Goal: Transaction & Acquisition: Book appointment/travel/reservation

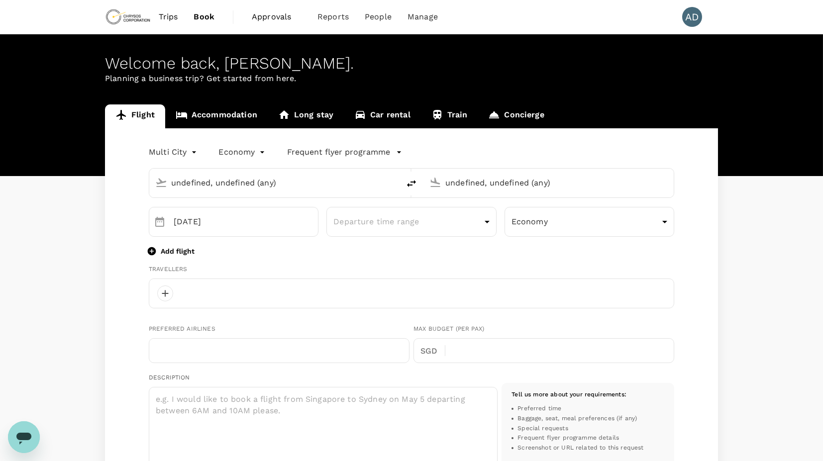
type input "undefined, undefined (any)"
type input "oneway"
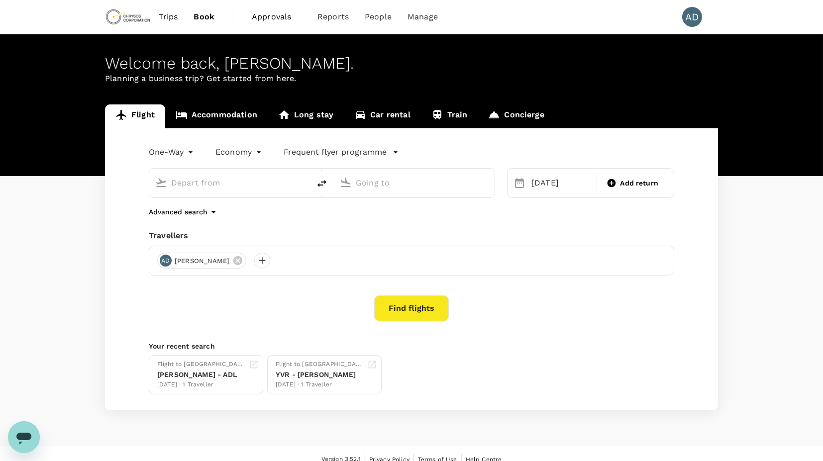
type input "Adelaide (ADL)"
type input "Vancouver Intl (YVR)"
click at [325, 182] on icon "delete" at bounding box center [322, 183] width 9 height 7
type input "Vancouver Intl (YVR)"
click at [418, 183] on input "Adelaide (ADL)" at bounding box center [415, 182] width 118 height 15
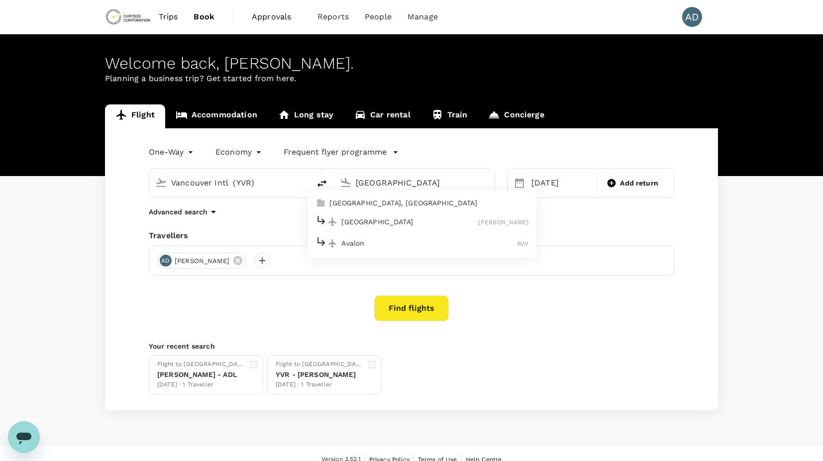
click at [385, 202] on p "[GEOGRAPHIC_DATA], [GEOGRAPHIC_DATA]" at bounding box center [429, 204] width 199 height 10
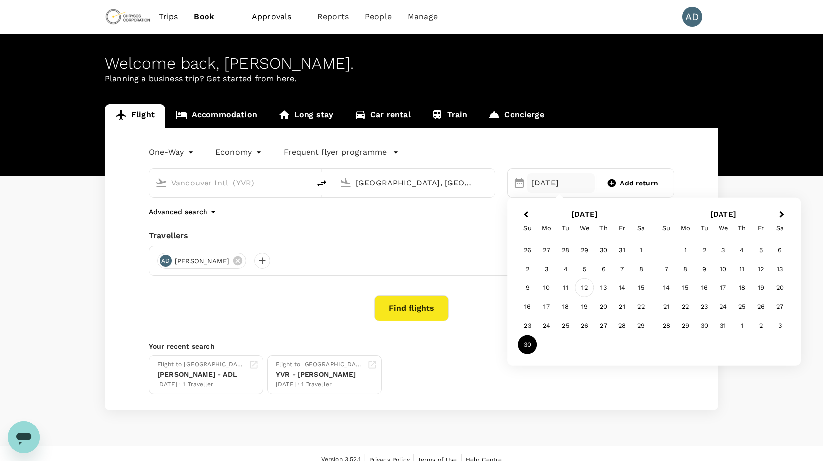
type input "[GEOGRAPHIC_DATA], [GEOGRAPHIC_DATA] (any)"
click at [585, 288] on div "12" at bounding box center [584, 288] width 19 height 19
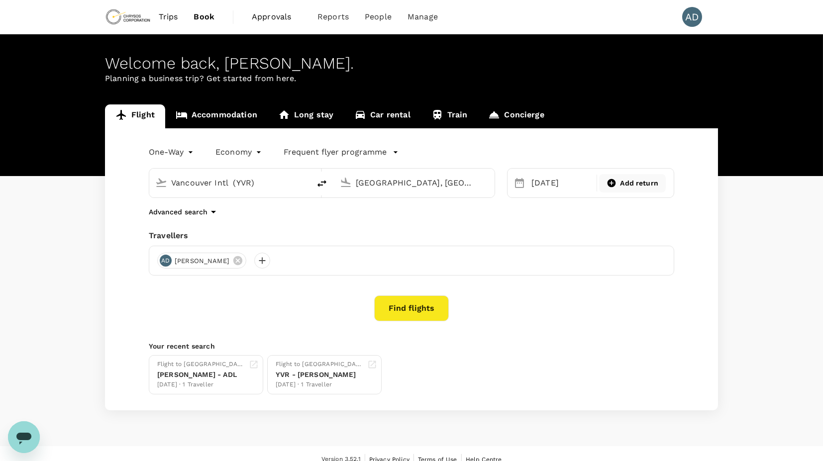
click at [640, 187] on span "Add return" at bounding box center [640, 183] width 38 height 10
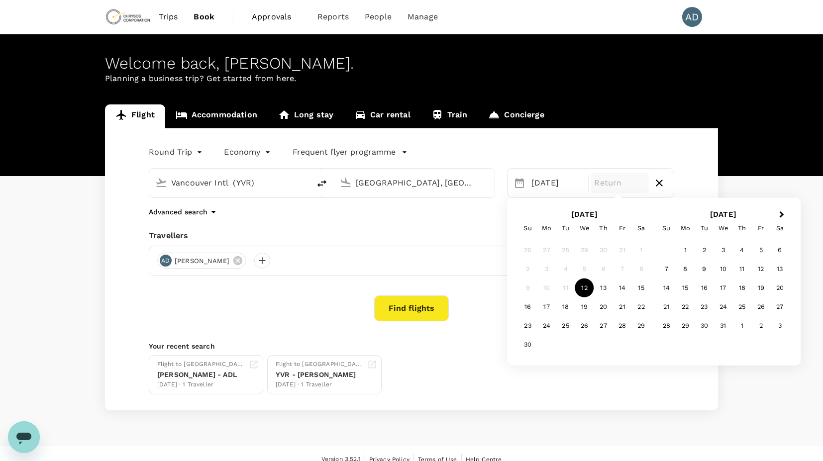
click at [452, 223] on div "Round Trip roundtrip Economy economy Frequent flyer programme Vancouver Intl ([…" at bounding box center [411, 269] width 613 height 282
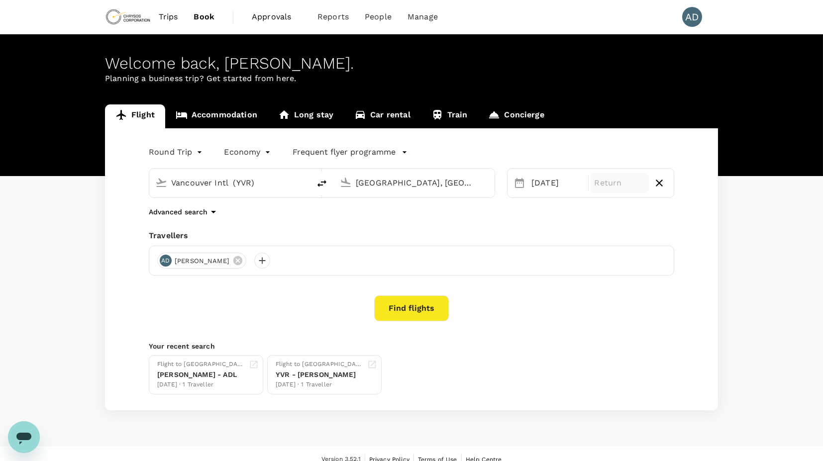
click at [657, 184] on icon "button" at bounding box center [660, 183] width 12 height 12
type input "oneway"
click at [323, 149] on p "Frequent flyer programme" at bounding box center [335, 152] width 103 height 12
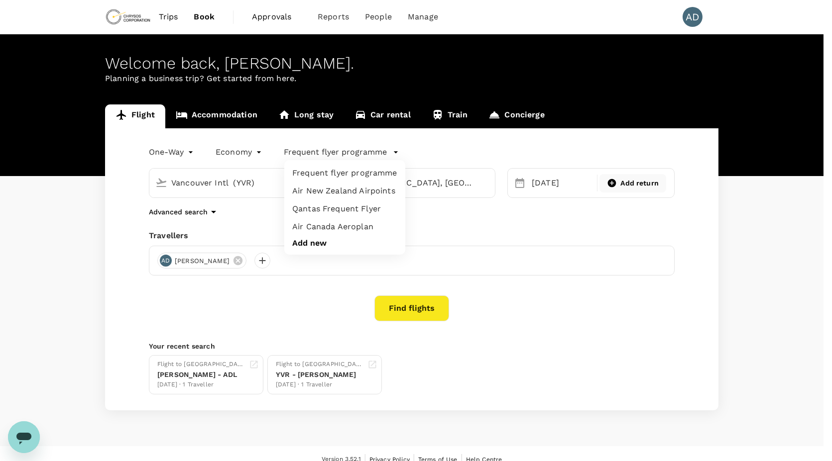
click at [409, 307] on div at bounding box center [416, 230] width 832 height 461
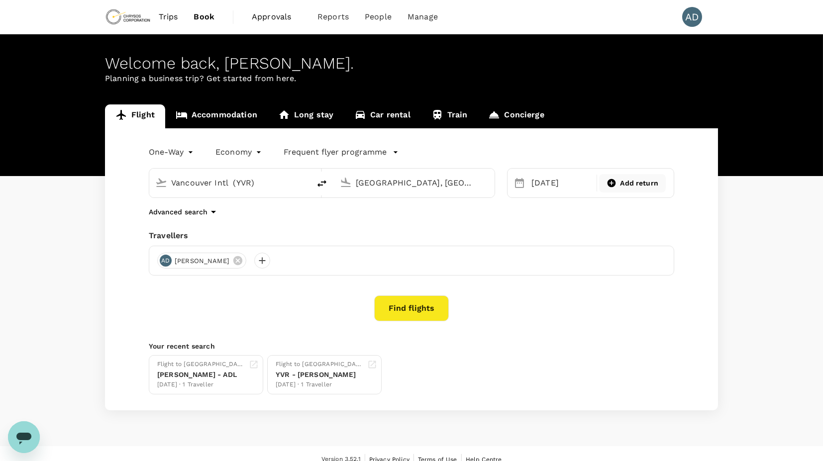
click at [423, 309] on button "Find flights" at bounding box center [411, 309] width 75 height 26
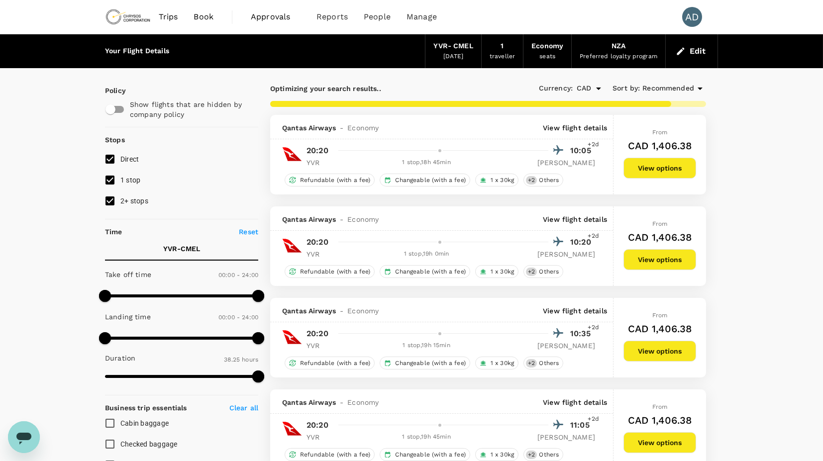
click at [570, 128] on p "View flight details" at bounding box center [575, 128] width 64 height 10
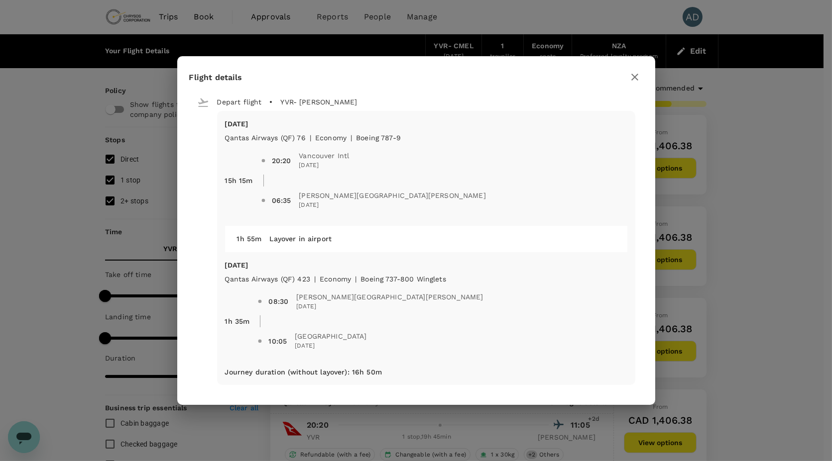
type input "3820"
click at [635, 77] on icon "button" at bounding box center [634, 77] width 7 height 7
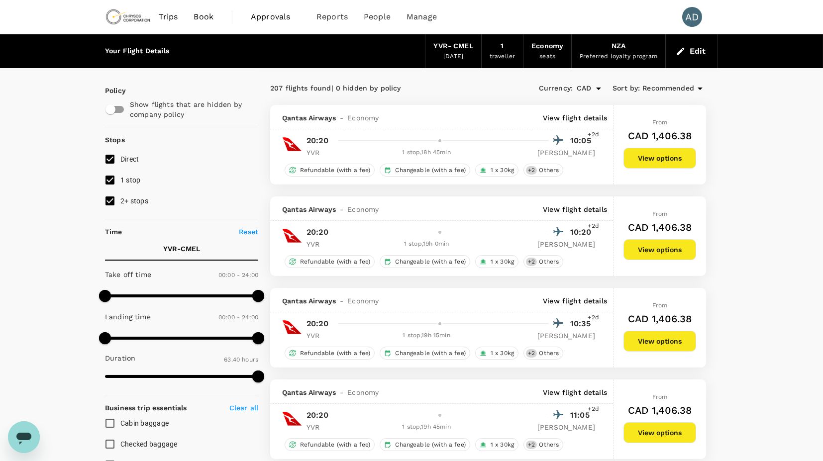
click at [580, 208] on p "View flight details" at bounding box center [575, 210] width 64 height 10
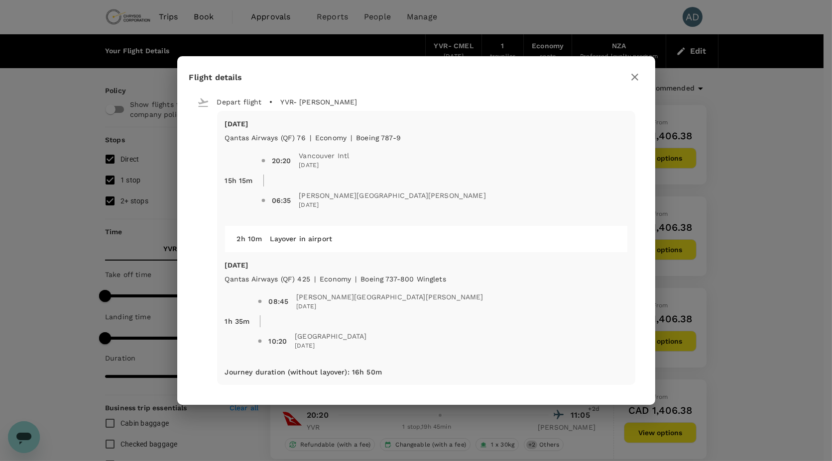
click at [631, 77] on icon "button" at bounding box center [635, 77] width 12 height 12
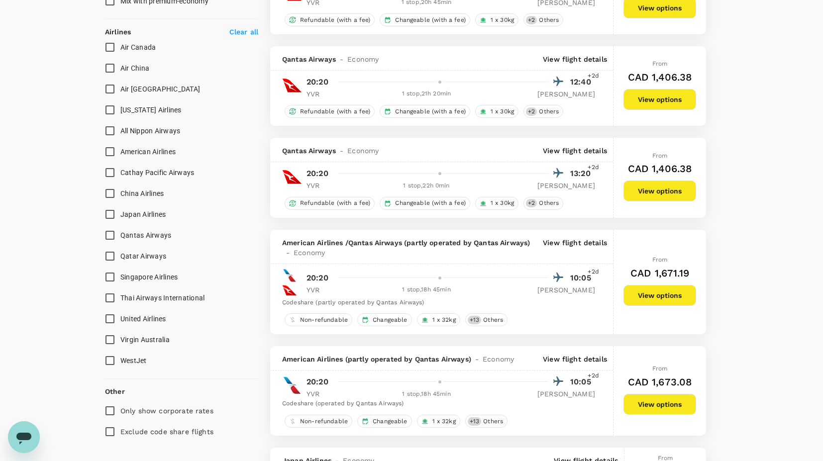
scroll to position [664, 0]
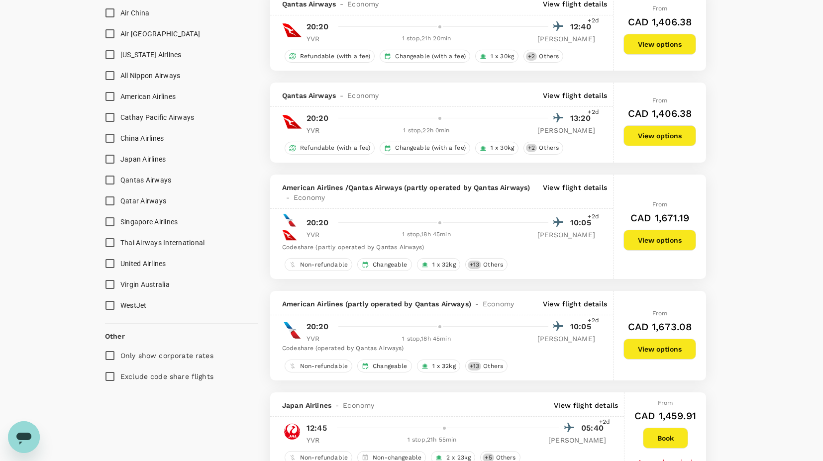
click at [583, 183] on p "View flight details" at bounding box center [575, 193] width 64 height 20
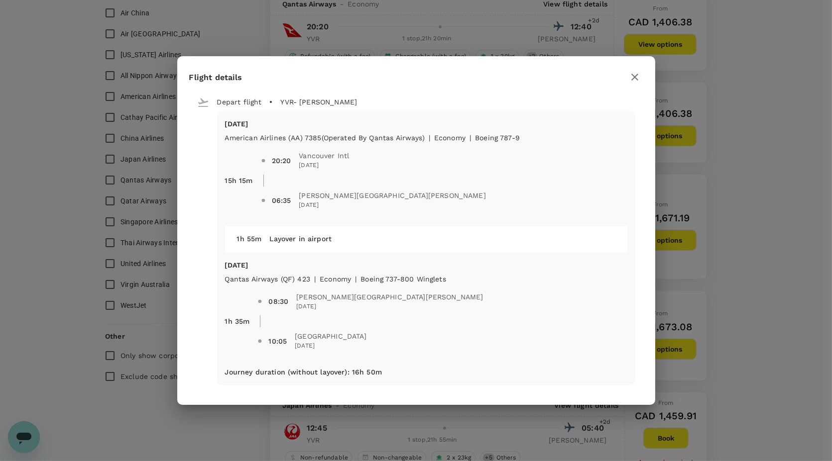
click at [634, 74] on icon "button" at bounding box center [635, 77] width 12 height 12
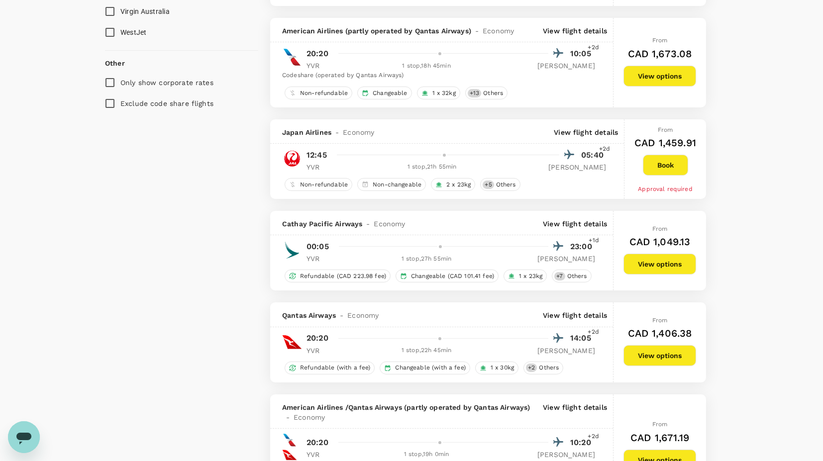
scroll to position [996, 0]
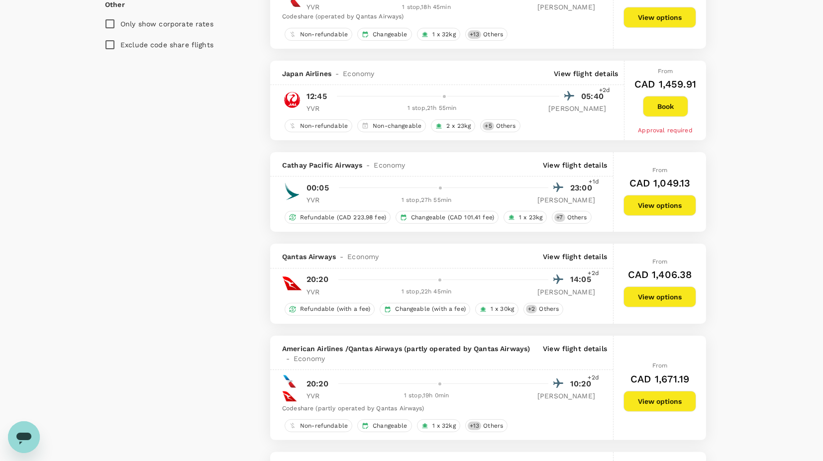
click at [566, 160] on p "View flight details" at bounding box center [575, 165] width 64 height 10
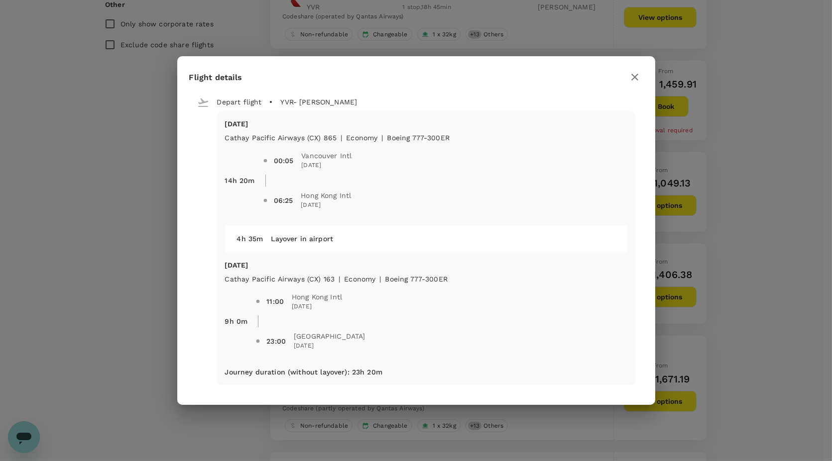
click at [636, 76] on icon "button" at bounding box center [635, 77] width 12 height 12
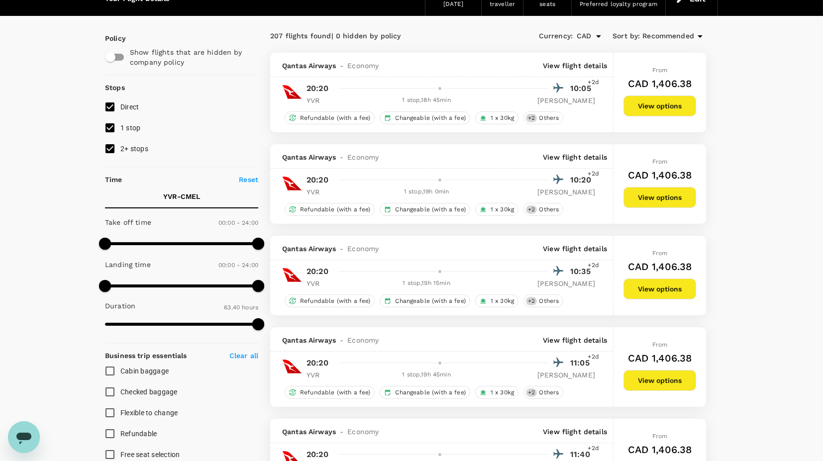
scroll to position [0, 0]
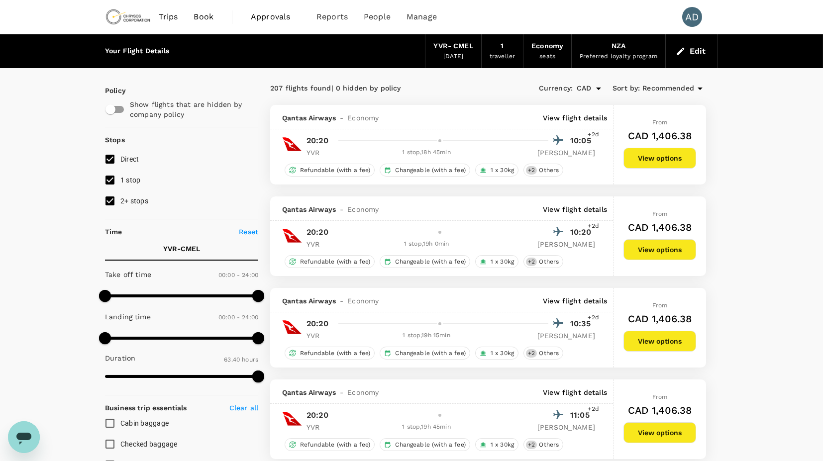
click at [112, 201] on input "2+ stops" at bounding box center [110, 201] width 21 height 21
checkbox input "false"
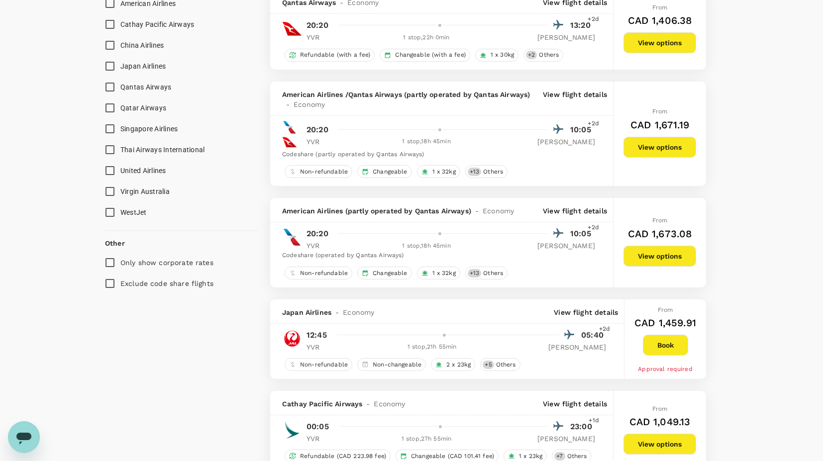
scroll to position [774, 0]
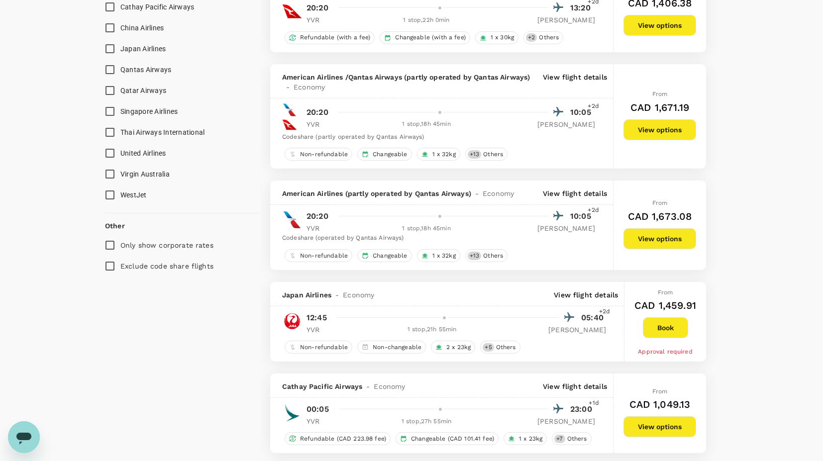
click at [586, 293] on p "View flight details" at bounding box center [586, 295] width 64 height 10
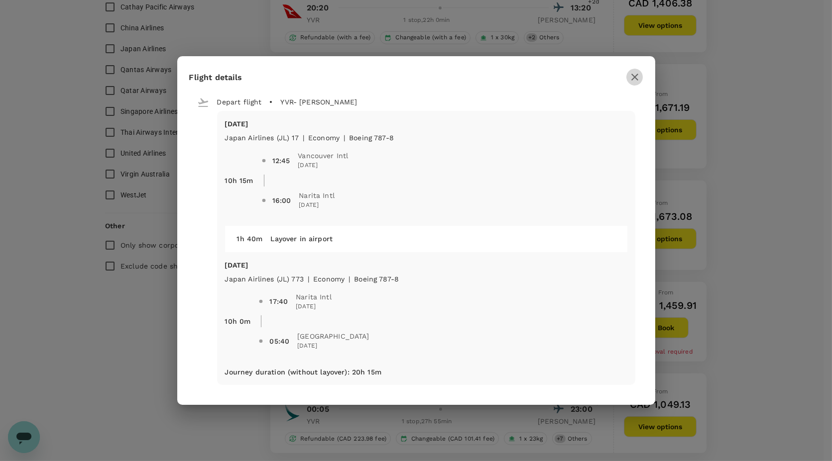
click at [633, 77] on icon "button" at bounding box center [634, 77] width 7 height 7
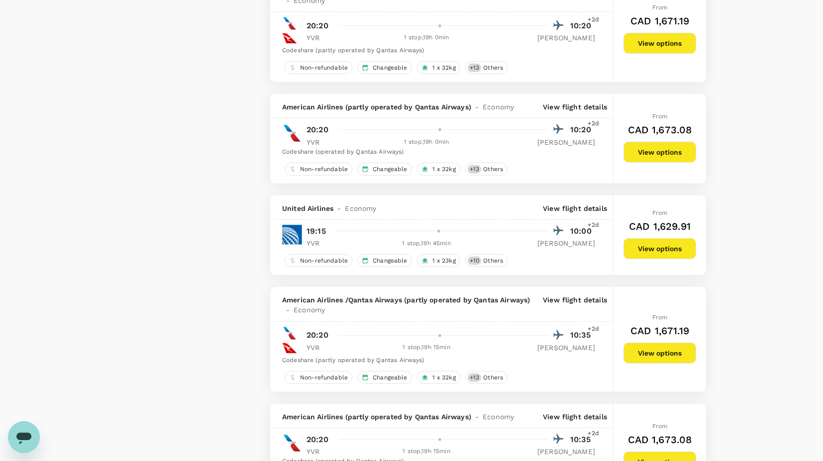
scroll to position [1438, 0]
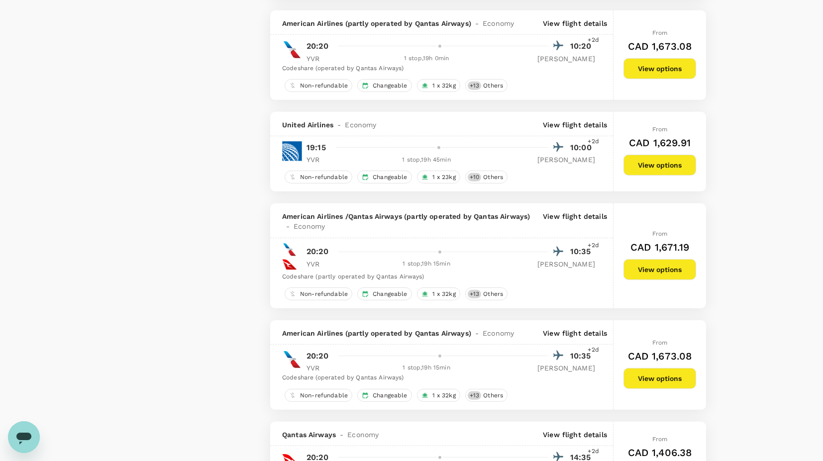
click at [578, 120] on p "View flight details" at bounding box center [575, 125] width 64 height 10
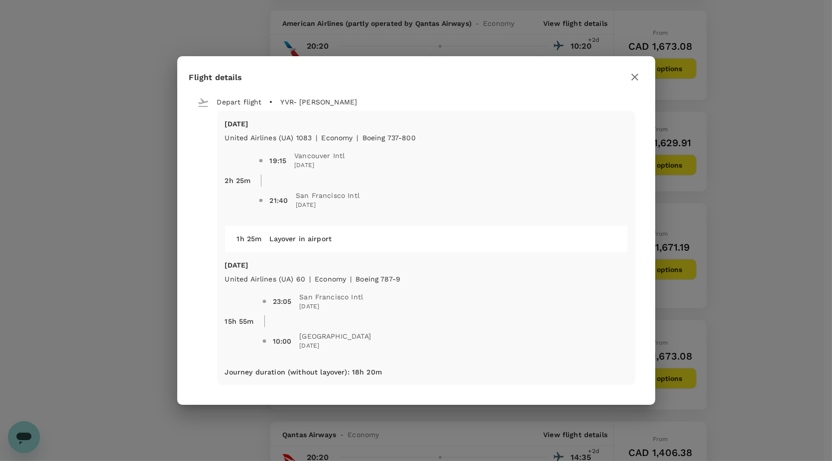
click at [636, 77] on icon "button" at bounding box center [635, 77] width 12 height 12
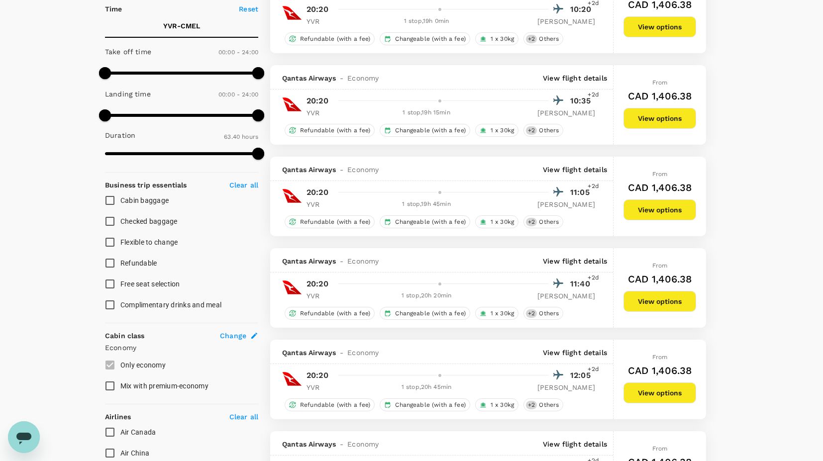
scroll to position [276, 0]
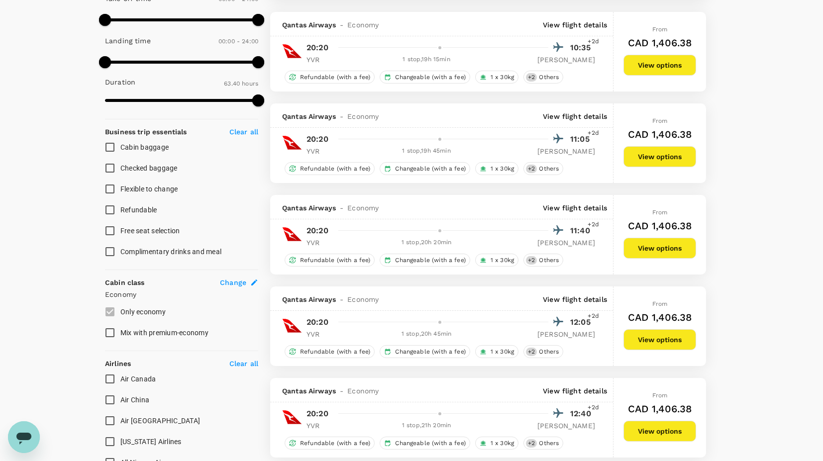
click at [111, 331] on input "Mix with premium-economy" at bounding box center [110, 333] width 21 height 21
checkbox input "true"
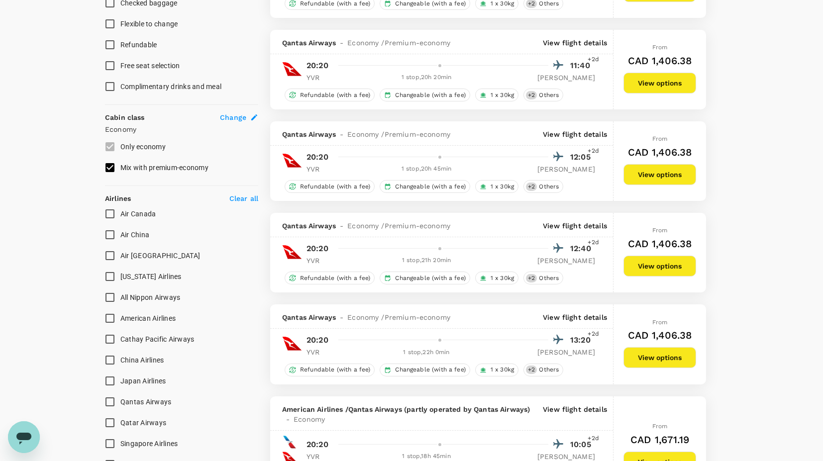
scroll to position [442, 0]
click at [112, 214] on input "Air Canada" at bounding box center [110, 213] width 21 height 21
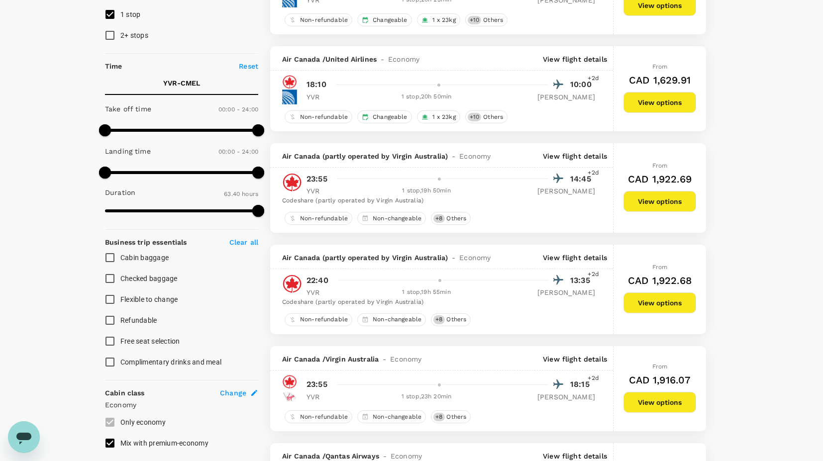
scroll to position [0, 0]
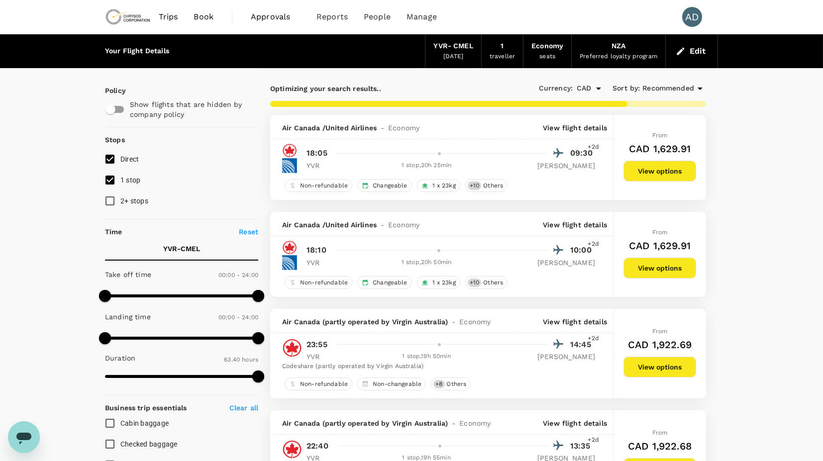
checkbox input "false"
click at [568, 128] on p "View flight details" at bounding box center [575, 128] width 64 height 10
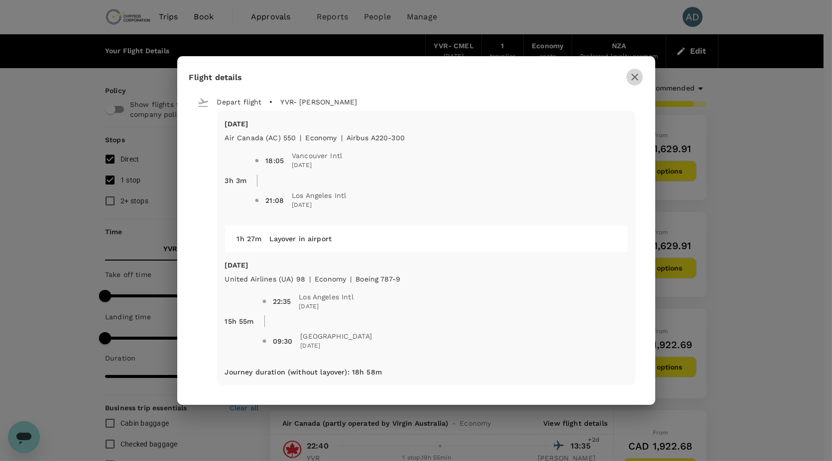
click at [634, 75] on icon "button" at bounding box center [635, 77] width 12 height 12
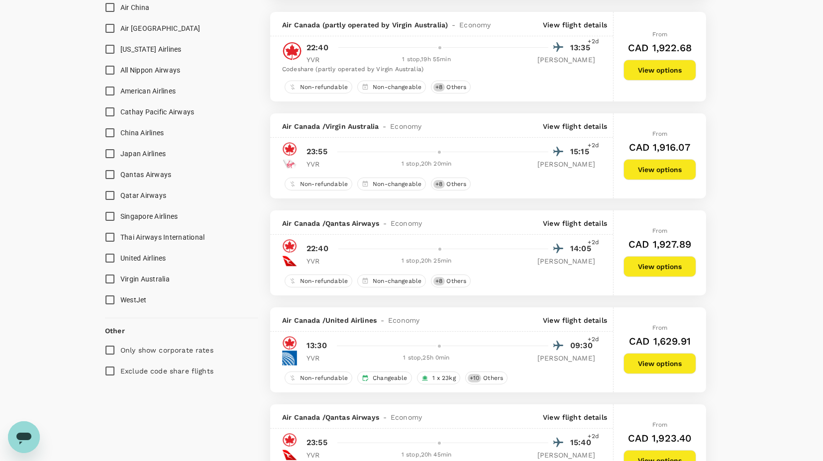
scroll to position [498, 0]
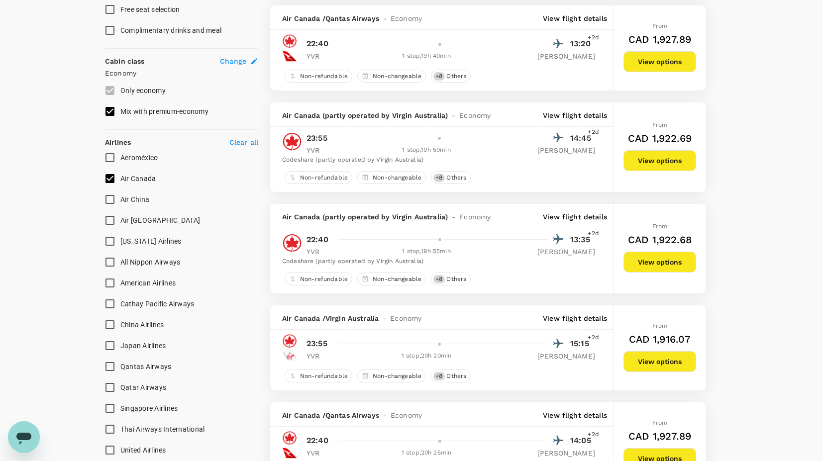
click at [112, 177] on input "Air Canada" at bounding box center [110, 178] width 21 height 21
checkbox input "false"
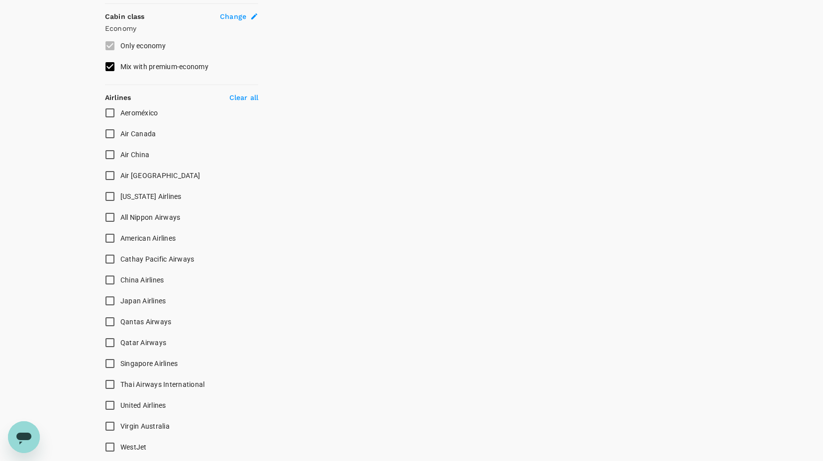
scroll to position [608, 0]
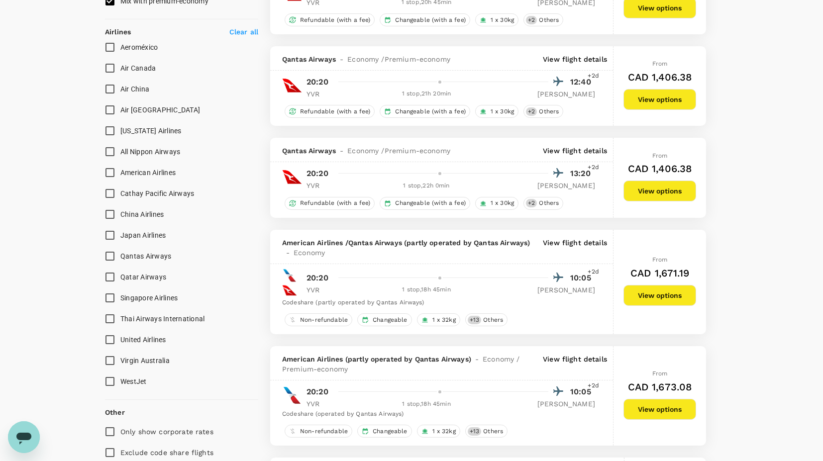
type input "CAD"
click at [112, 338] on input "United Airlines" at bounding box center [110, 340] width 21 height 21
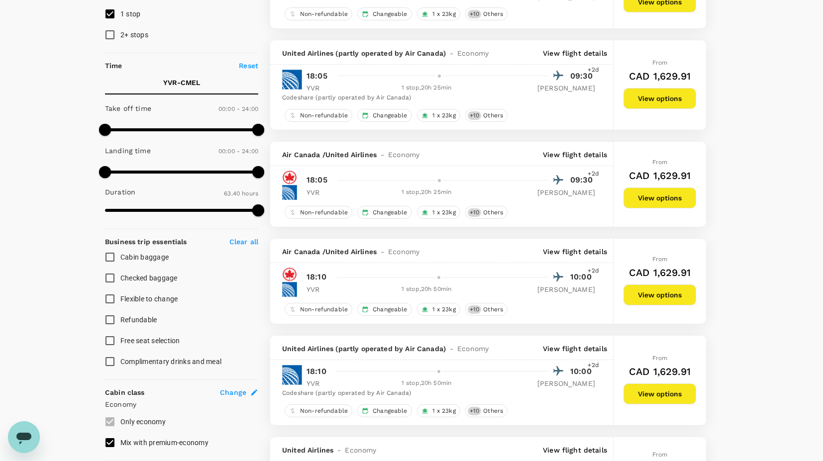
scroll to position [0, 0]
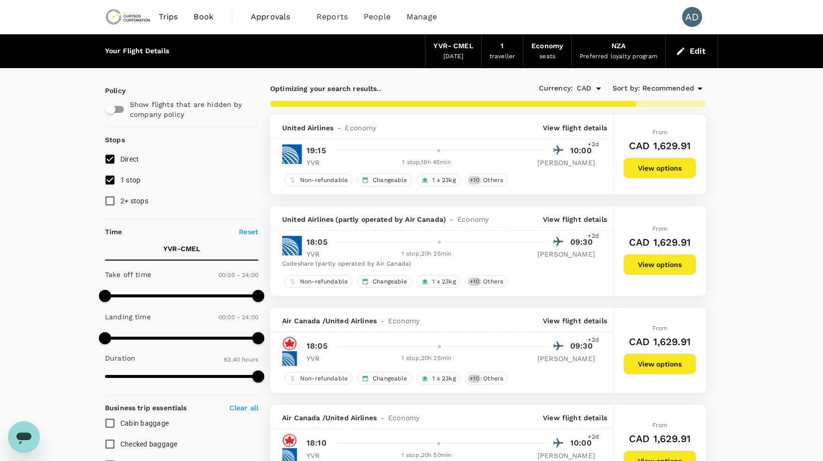
click at [554, 127] on p "View flight details" at bounding box center [575, 128] width 64 height 10
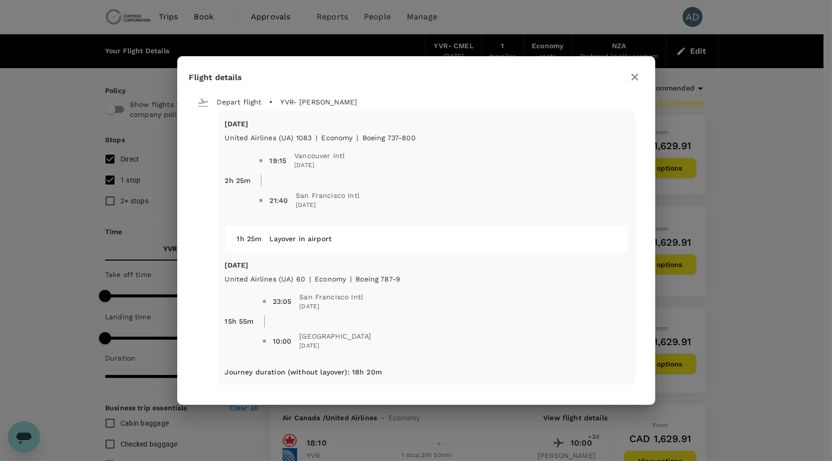
checkbox input "false"
checkbox input "true"
click at [635, 79] on icon "button" at bounding box center [635, 77] width 12 height 12
